Goal: Task Accomplishment & Management: Use online tool/utility

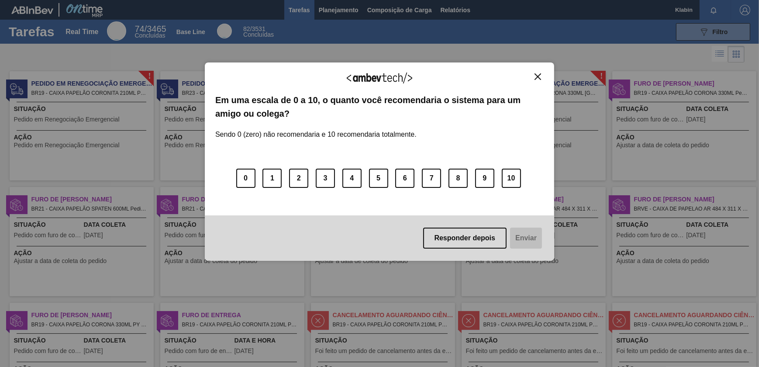
click at [538, 73] on img "Close" at bounding box center [537, 76] width 7 height 7
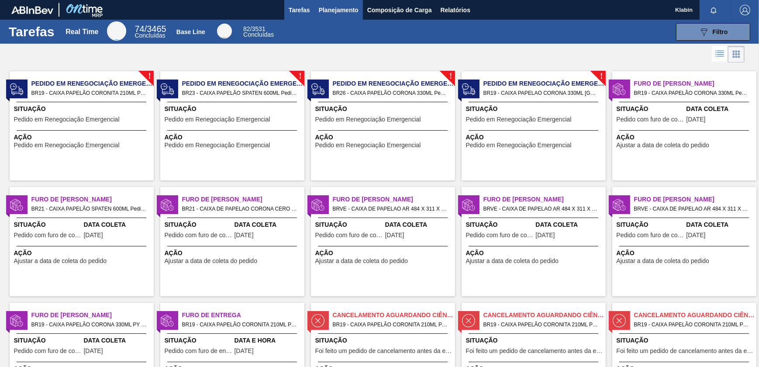
click at [335, 9] on span "Planejamento" at bounding box center [339, 10] width 40 height 10
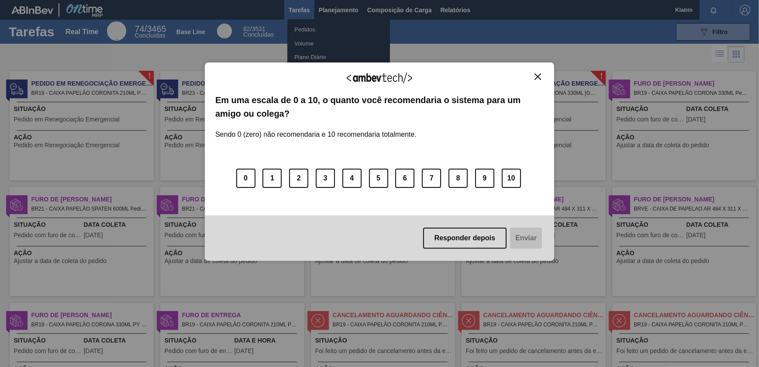
click at [532, 74] on button "Close" at bounding box center [538, 76] width 12 height 7
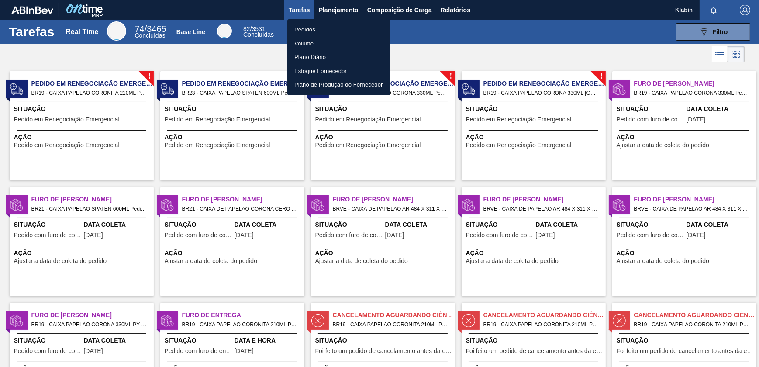
click at [347, 4] on div at bounding box center [379, 183] width 759 height 367
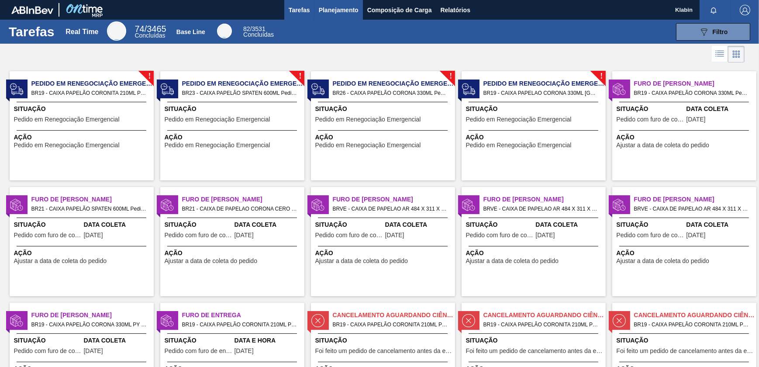
click at [341, 10] on span "Planejamento" at bounding box center [339, 10] width 40 height 10
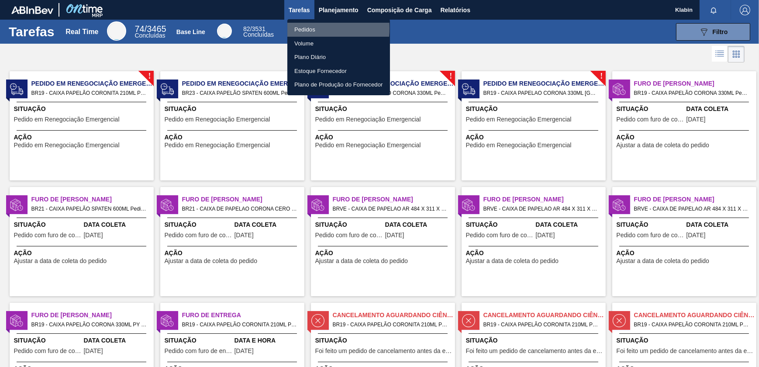
click at [299, 28] on li "Pedidos" at bounding box center [338, 30] width 103 height 14
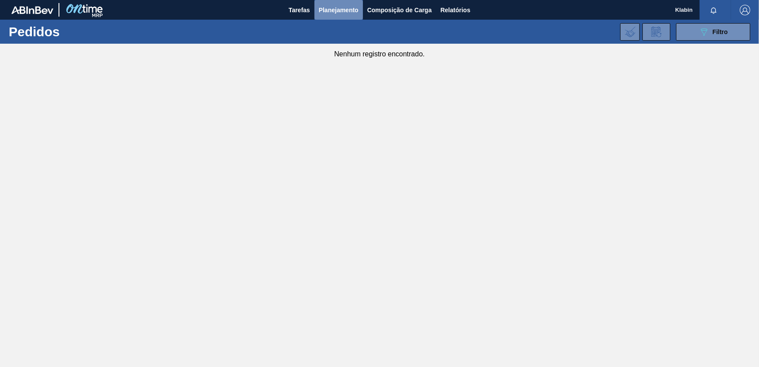
click at [335, 5] on span "Planejamento" at bounding box center [339, 10] width 40 height 10
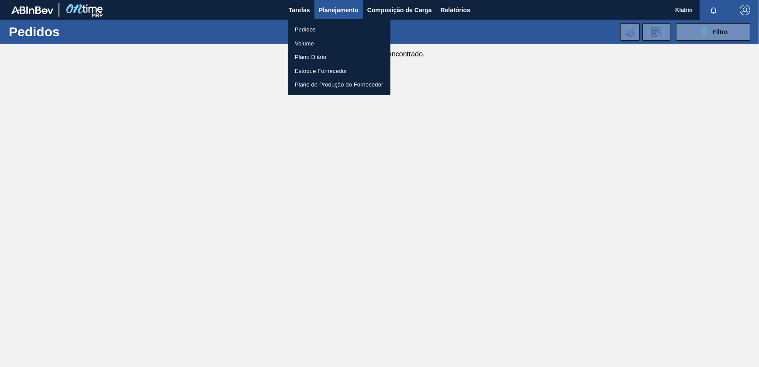
click at [498, 62] on div at bounding box center [379, 183] width 759 height 367
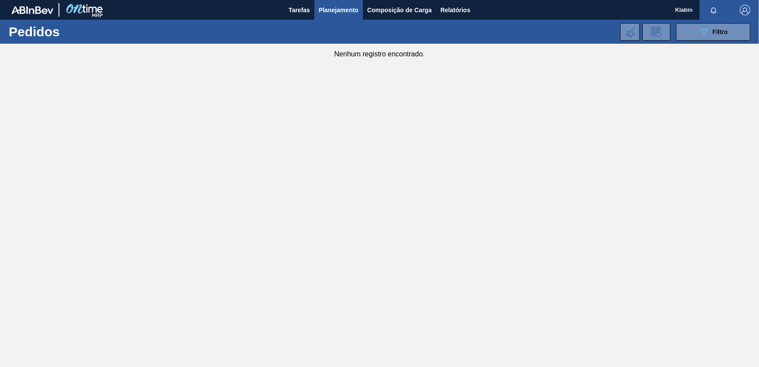
click at [353, 9] on span "Planejamento" at bounding box center [339, 10] width 40 height 10
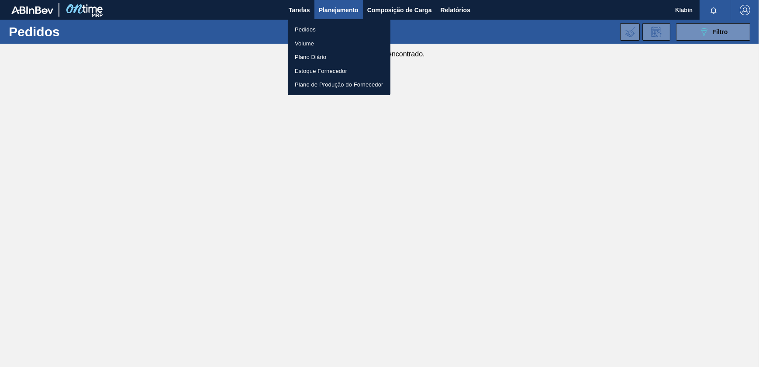
click at [306, 27] on li "Pedidos" at bounding box center [339, 30] width 103 height 14
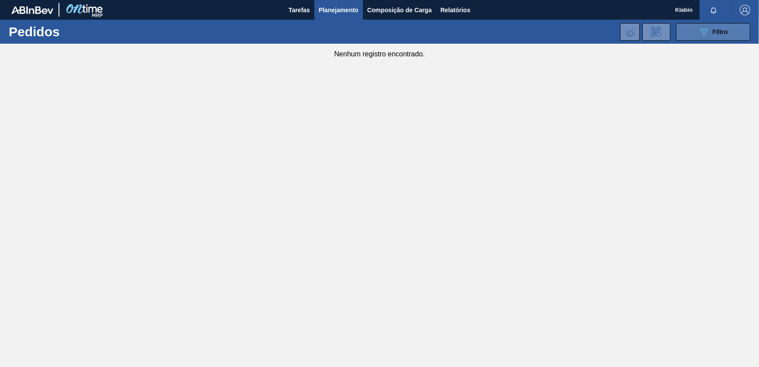
click at [713, 34] on span "Filtro" at bounding box center [720, 31] width 15 height 7
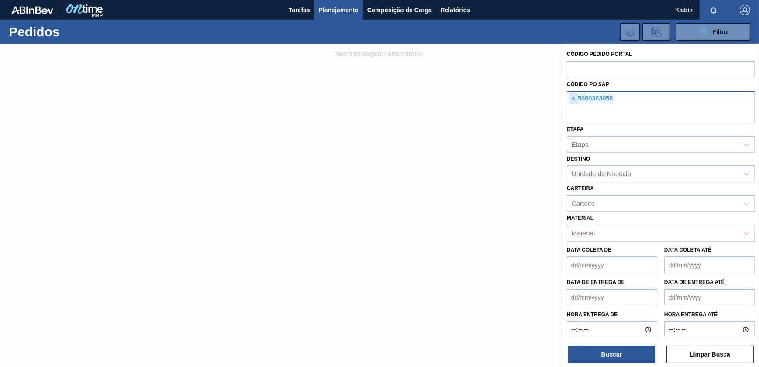
click at [573, 98] on span "×" at bounding box center [573, 98] width 8 height 10
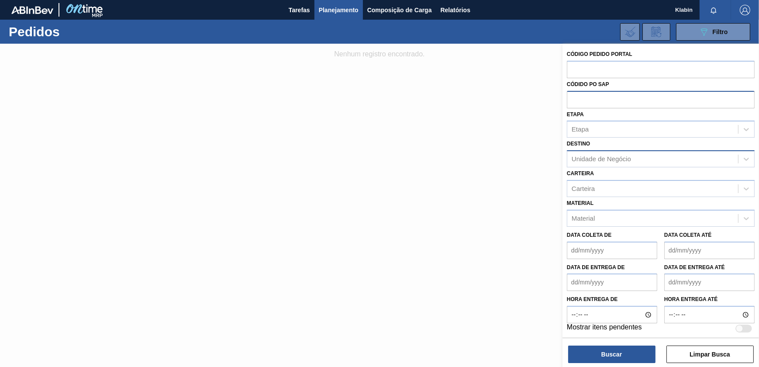
click at [600, 158] on div "Unidade de Negócio" at bounding box center [601, 158] width 59 height 7
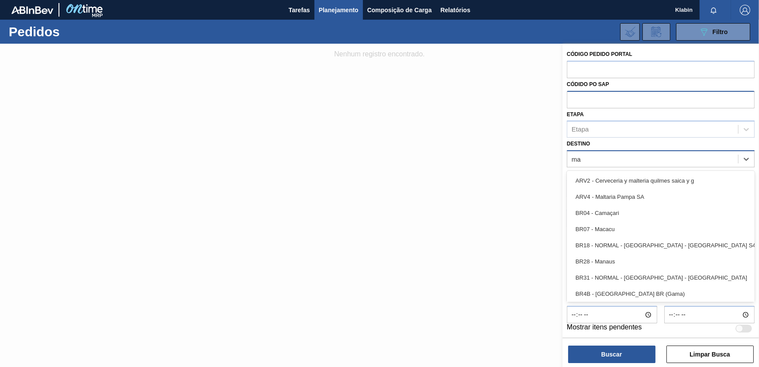
type input "man"
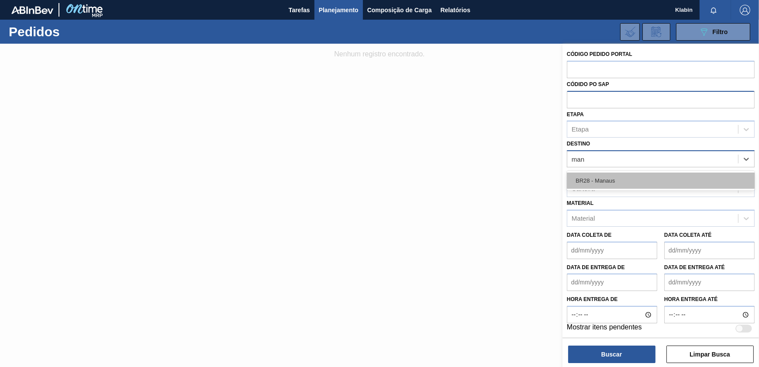
click at [603, 178] on div "BR28 - Manaus" at bounding box center [661, 180] width 188 height 16
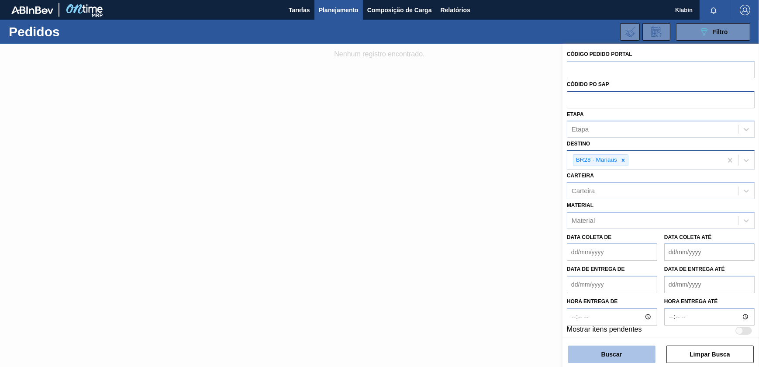
click at [626, 352] on button "Buscar" at bounding box center [611, 353] width 87 height 17
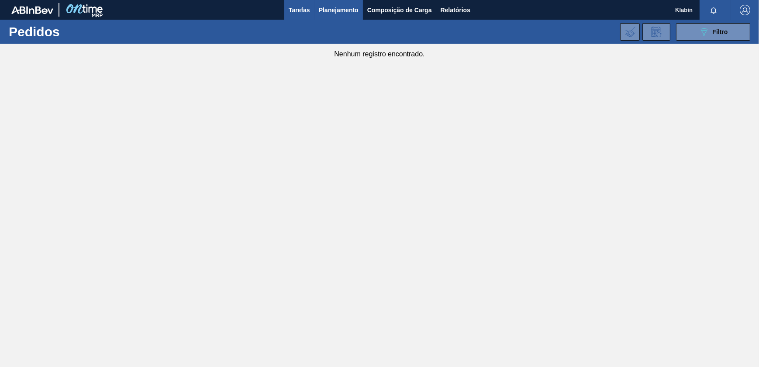
click at [299, 12] on span "Tarefas" at bounding box center [299, 10] width 21 height 10
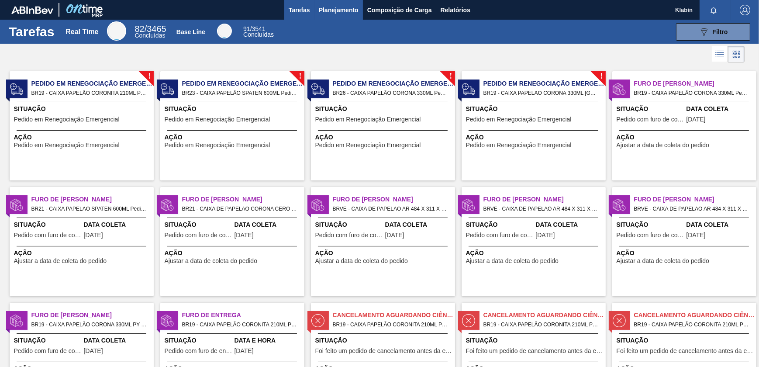
click at [331, 11] on span "Planejamento" at bounding box center [339, 10] width 40 height 10
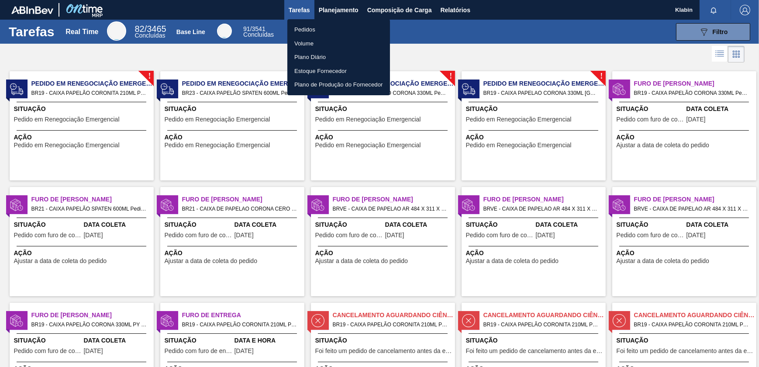
click at [303, 30] on li "Pedidos" at bounding box center [338, 30] width 103 height 14
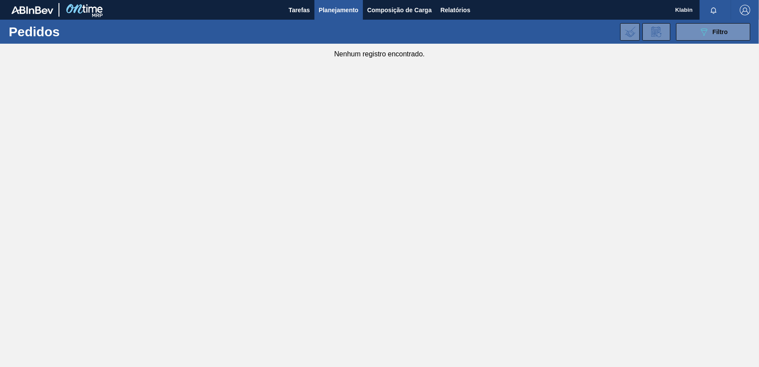
click at [700, 17] on div at bounding box center [714, 10] width 31 height 20
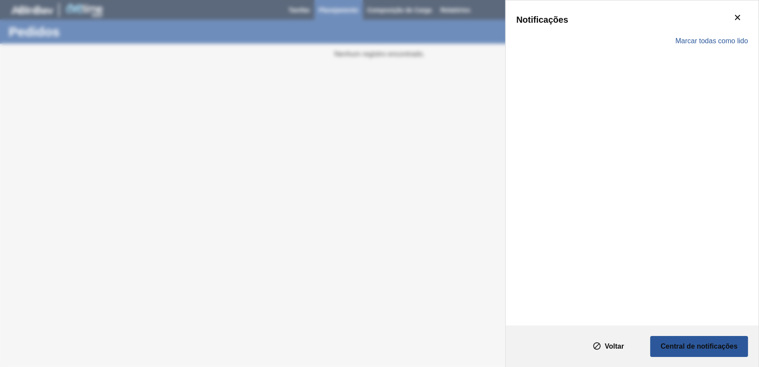
click at [702, 25] on div "Notificações" at bounding box center [632, 19] width 232 height 17
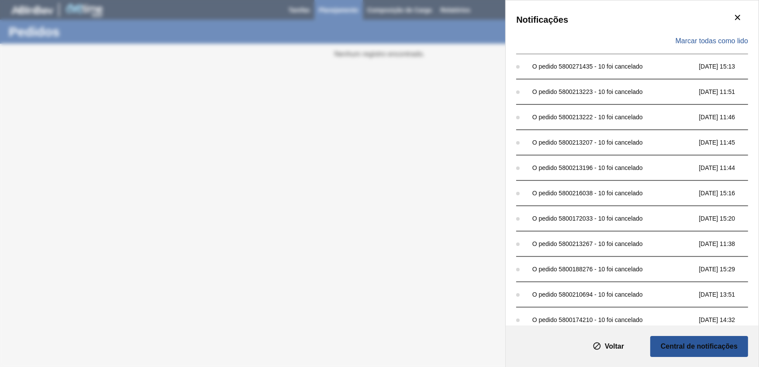
click at [443, 38] on div "Notificações Marcar todas como lido O pedido 5800271435 - 10 foi cancelado [DAT…" at bounding box center [379, 183] width 759 height 367
click at [740, 15] on icon "botão de ícone" at bounding box center [737, 17] width 10 height 10
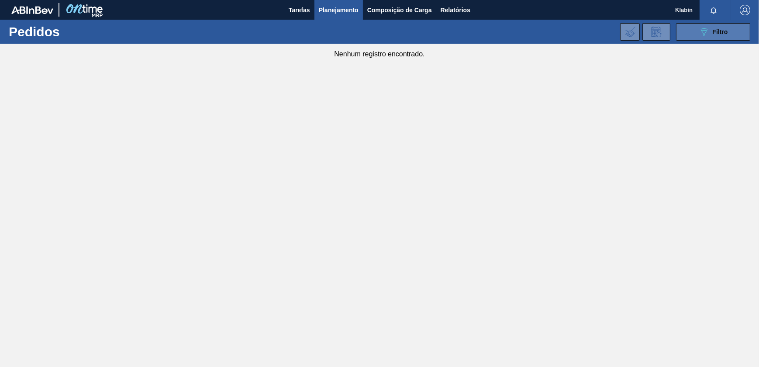
click at [703, 34] on icon "089F7B8B-B2A5-4AFE-B5C0-19BA573D28AC" at bounding box center [704, 32] width 10 height 10
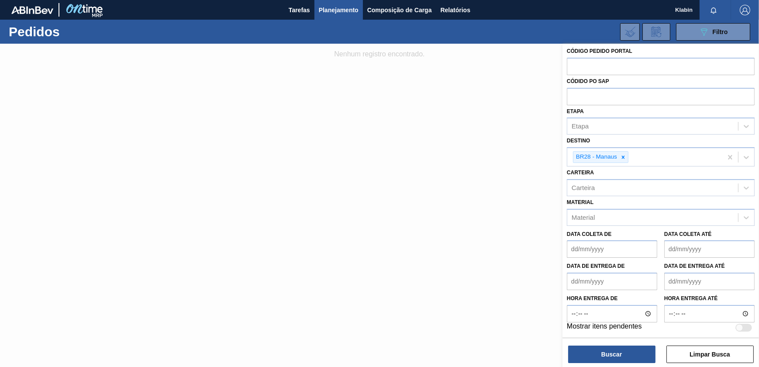
scroll to position [4, 0]
click at [625, 347] on button "Buscar" at bounding box center [611, 353] width 87 height 17
